Goal: Transaction & Acquisition: Purchase product/service

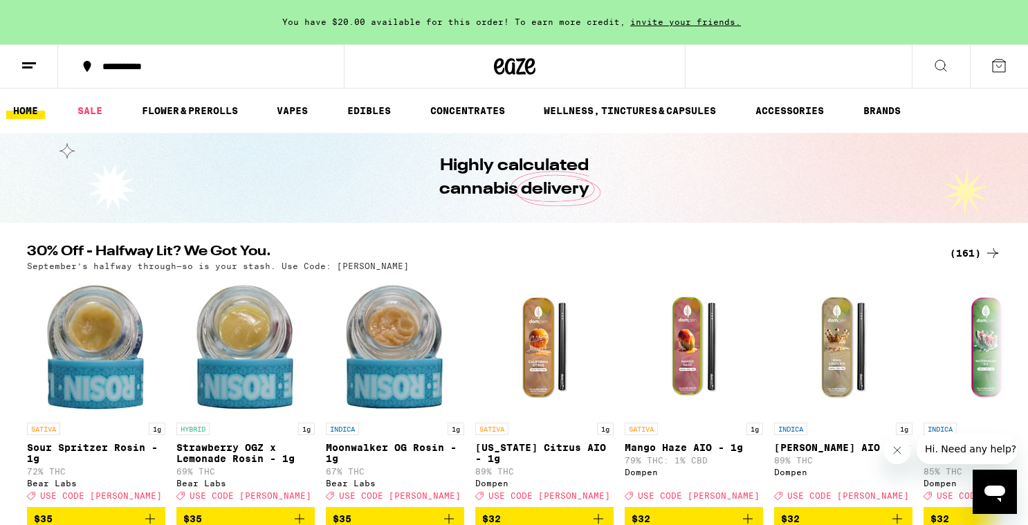
click at [79, 93] on ul "HOME SALE FLOWER & PREROLLS VAPES EDIBLES CONCENTRATES WELLNESS, TINCTURES & CA…" at bounding box center [514, 111] width 1028 height 44
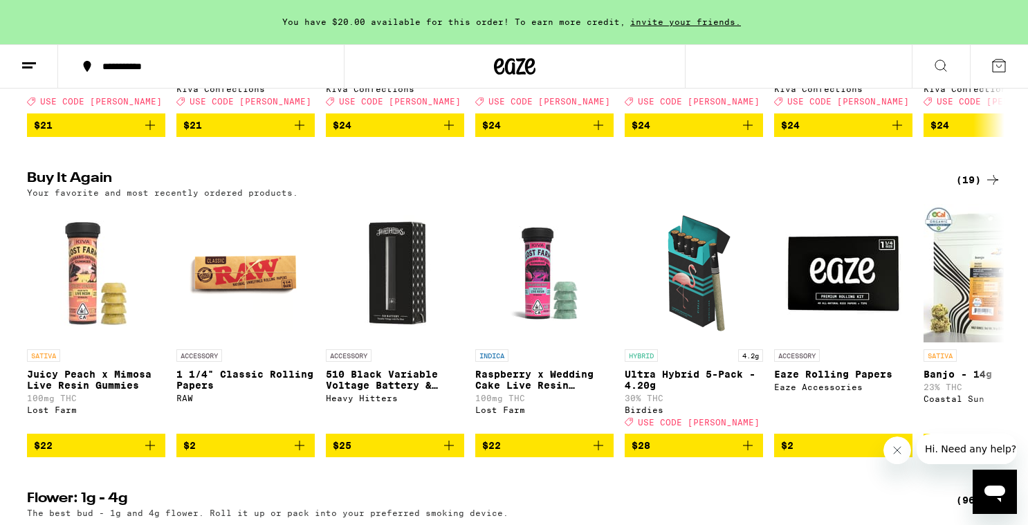
scroll to position [653, 0]
